Goal: Navigation & Orientation: Find specific page/section

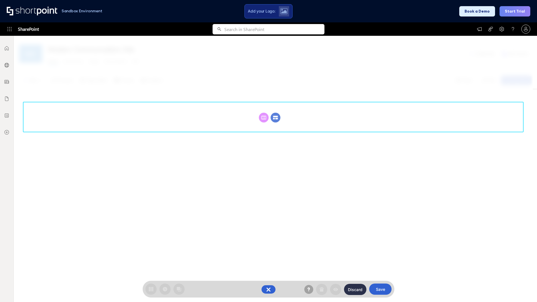
click at [276, 118] on circle at bounding box center [276, 118] width 10 height 10
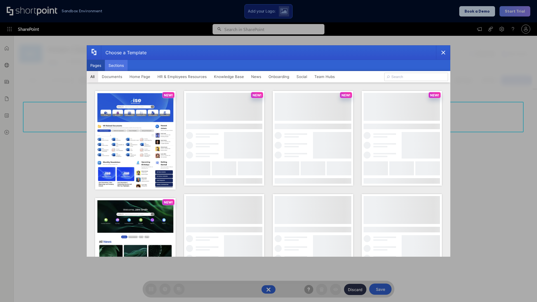
click at [116, 66] on button "Sections" at bounding box center [116, 65] width 23 height 11
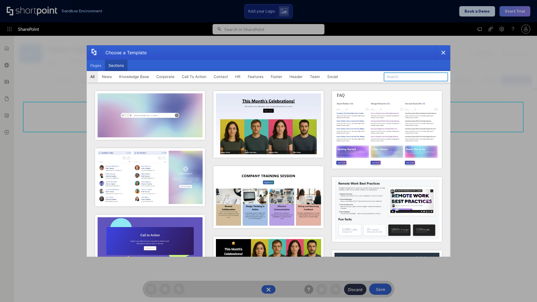
type input "Social News"
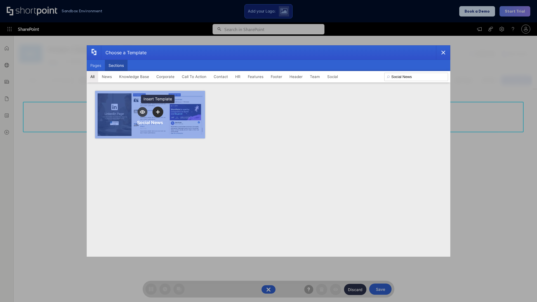
click at [158, 112] on icon "template selector" at bounding box center [158, 112] width 4 height 4
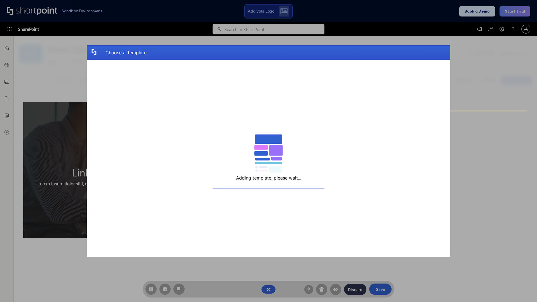
scroll to position [4, 4]
